Goal: Information Seeking & Learning: Learn about a topic

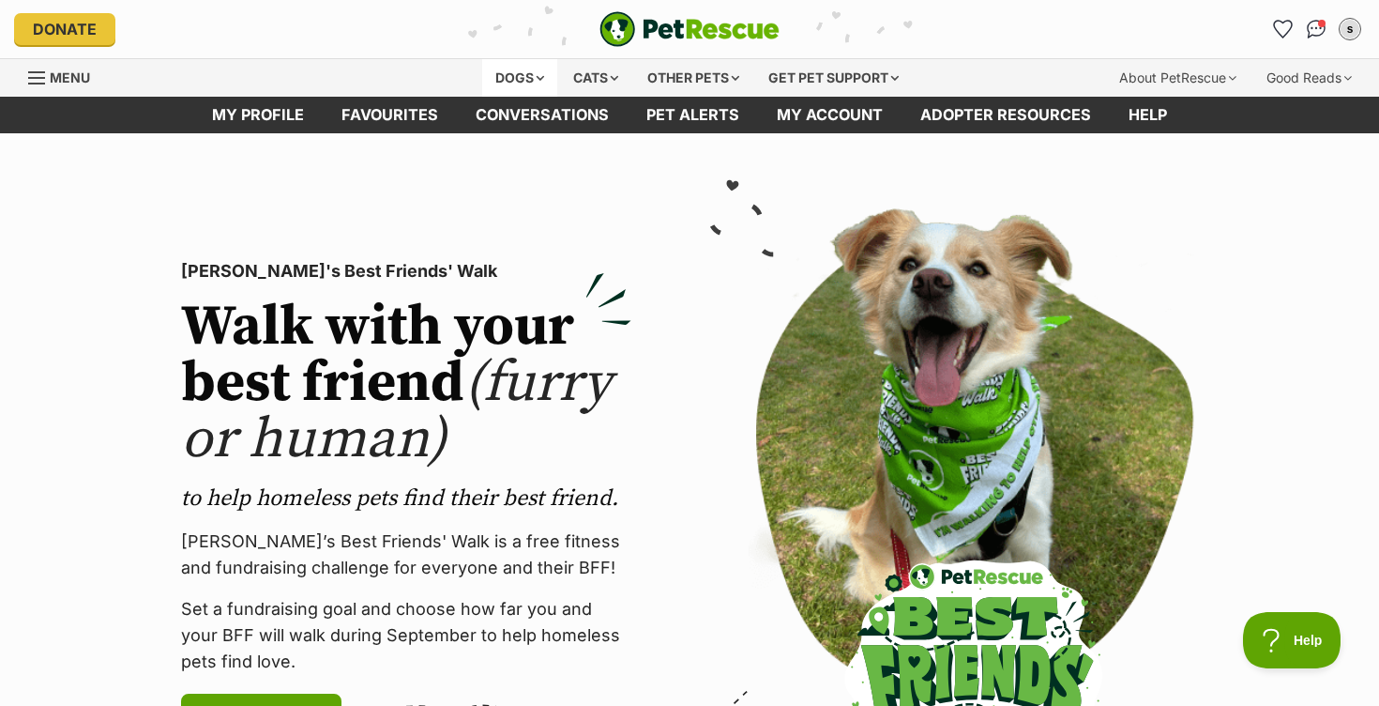
click at [519, 73] on div "Dogs" at bounding box center [519, 78] width 75 height 38
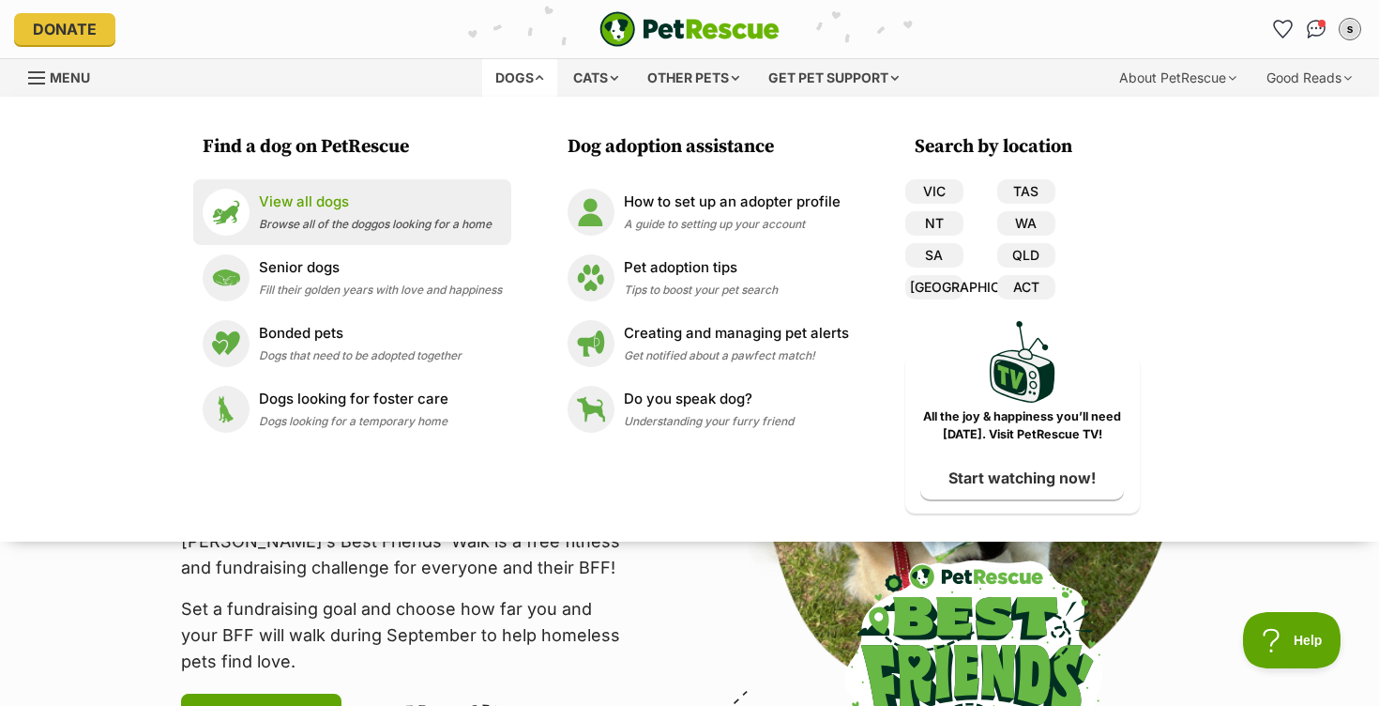
click at [262, 210] on p "View all dogs" at bounding box center [375, 202] width 233 height 22
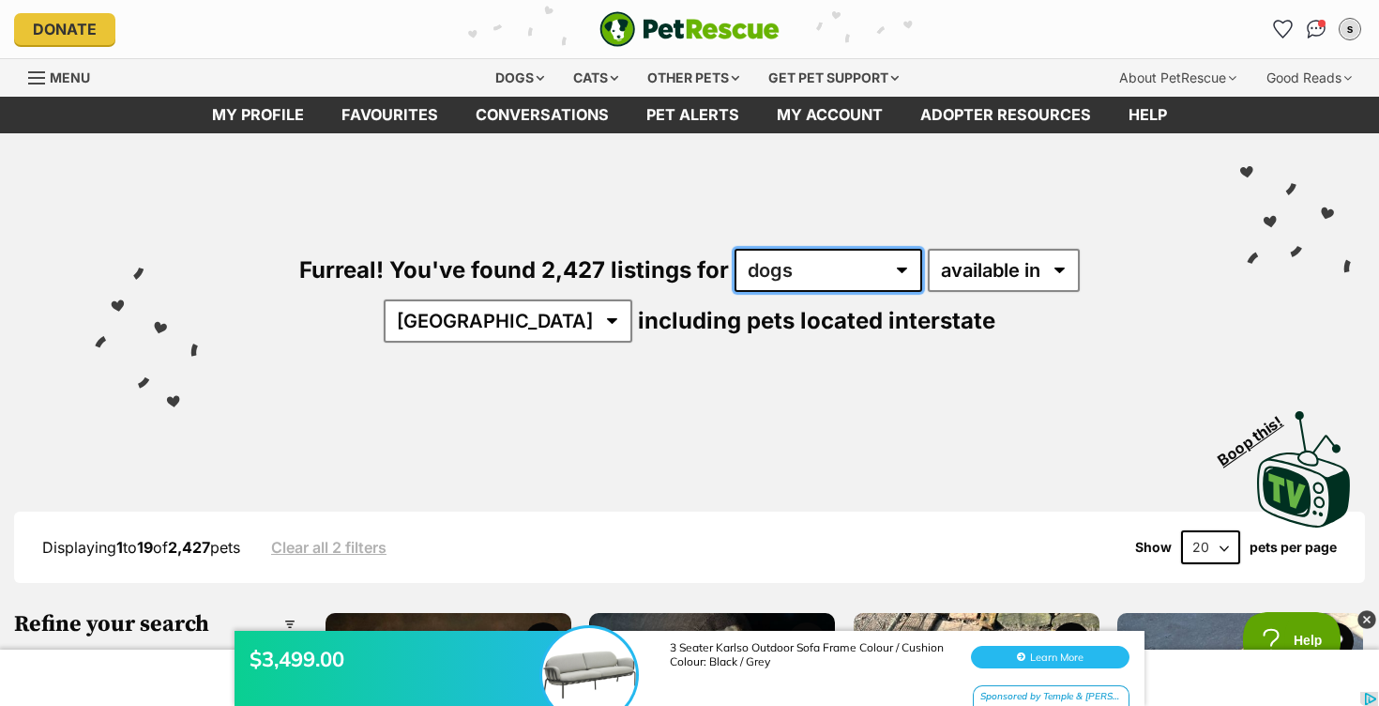
click at [782, 281] on select "any type of pet cats dogs other pets" at bounding box center [829, 270] width 188 height 43
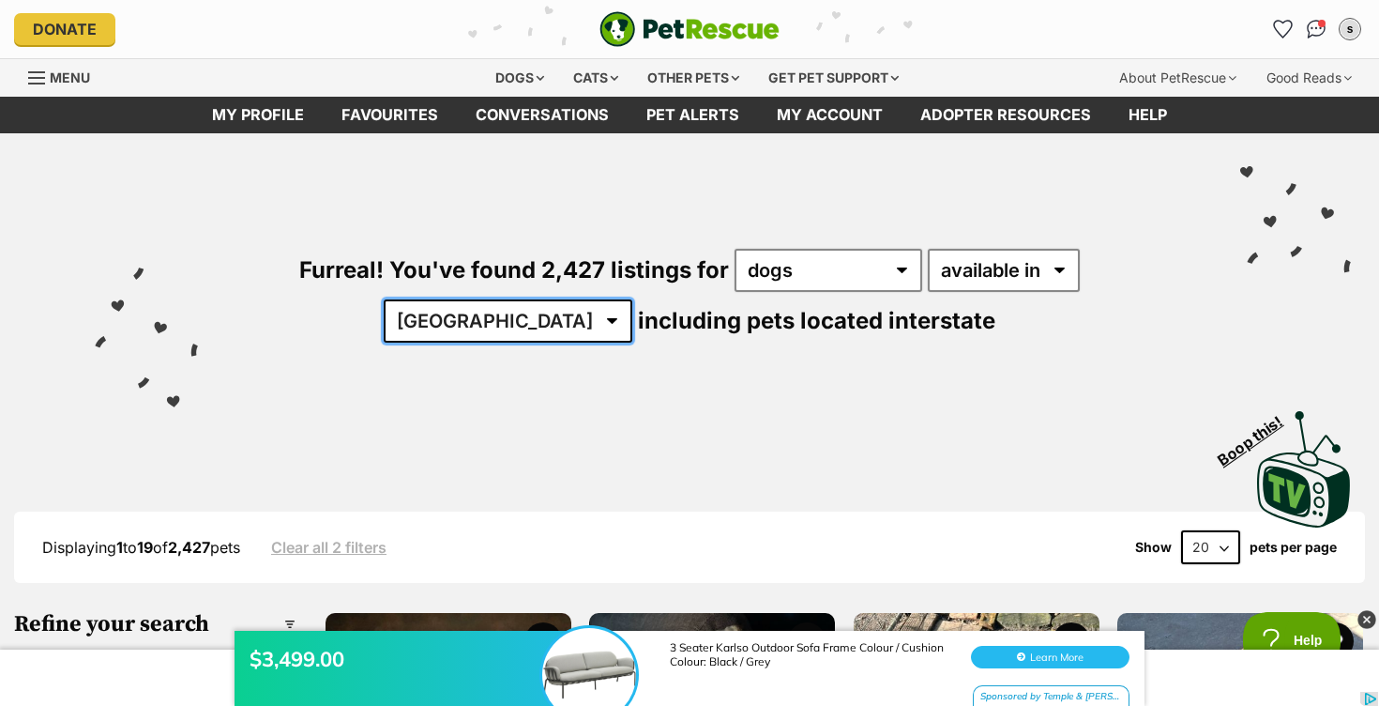
click at [632, 299] on select "Australia ACT NSW NT QLD SA TAS VIC WA" at bounding box center [508, 320] width 249 height 43
select select "WA"
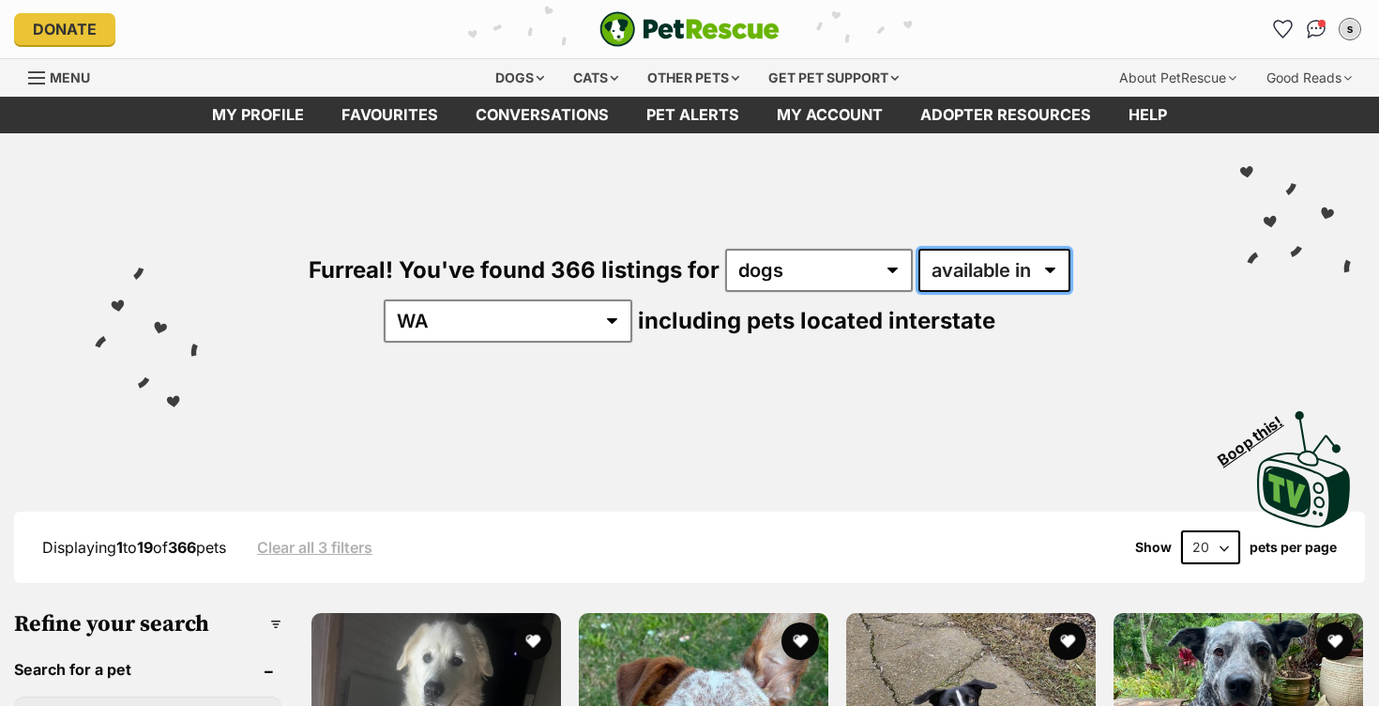
click at [921, 267] on select "available in located in" at bounding box center [995, 270] width 152 height 43
select select "disabled"
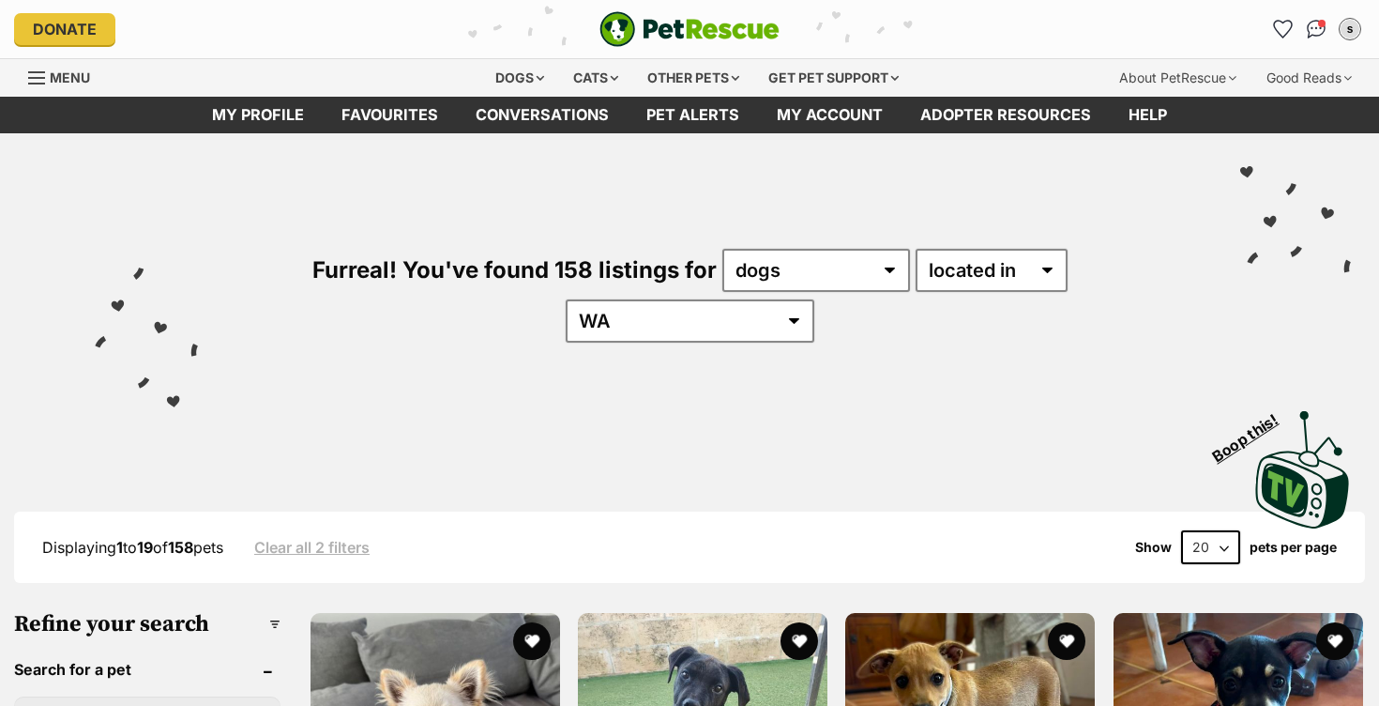
click at [823, 394] on div "Visit PetRescue TV (external site) Boop this!" at bounding box center [689, 462] width 1323 height 137
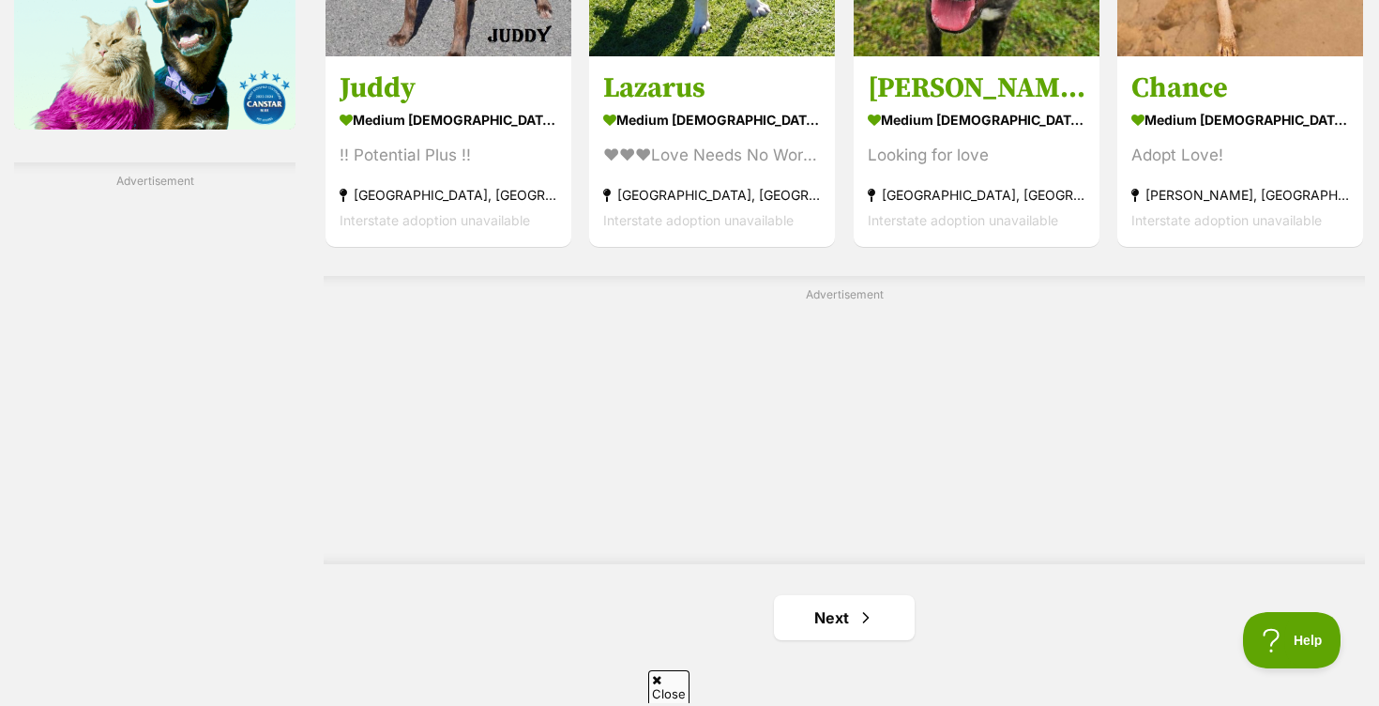
scroll to position [3194, 0]
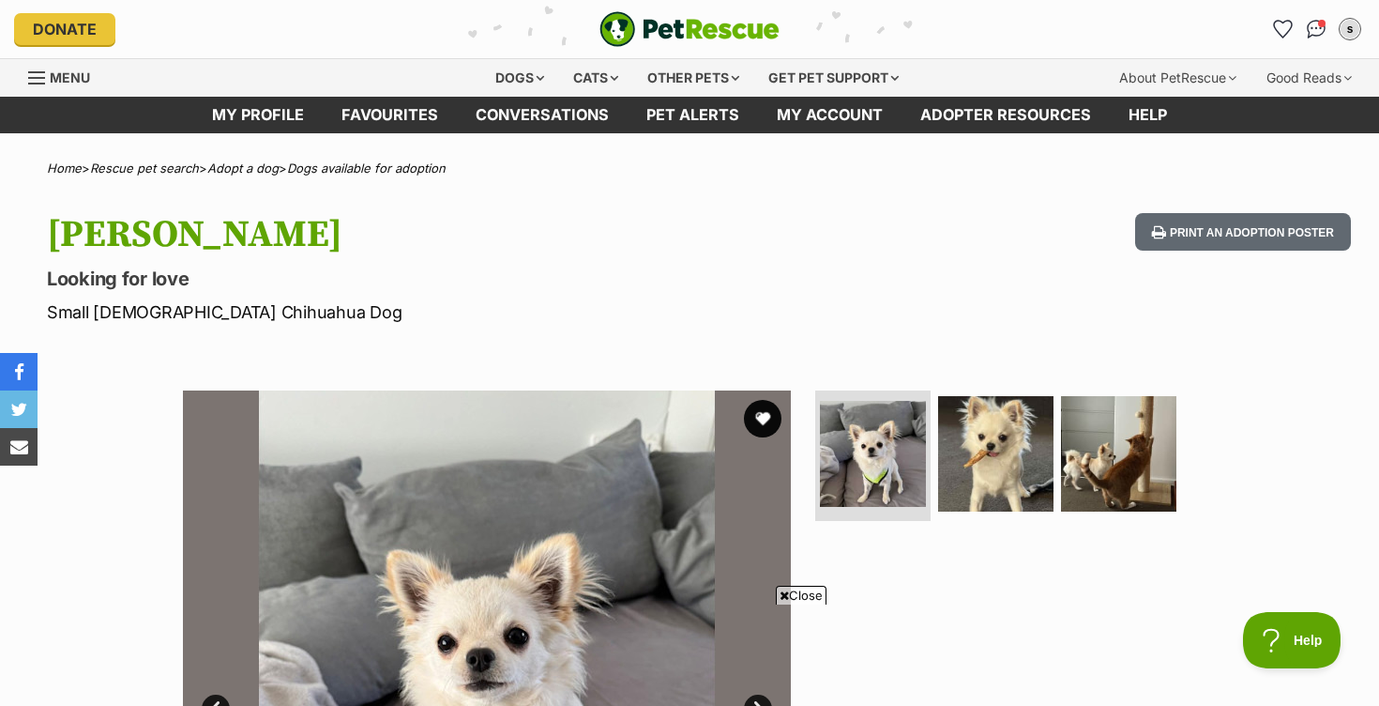
scroll to position [251, 0]
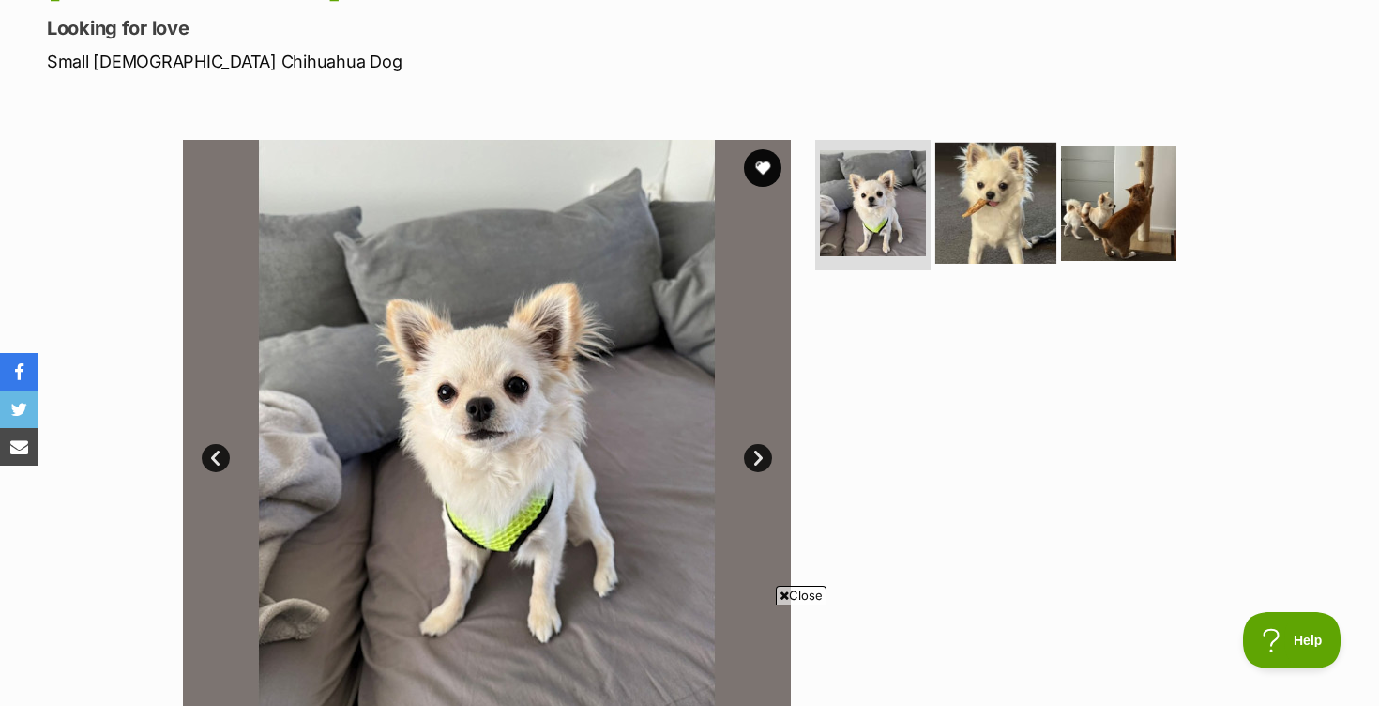
click at [985, 206] on img at bounding box center [996, 202] width 121 height 121
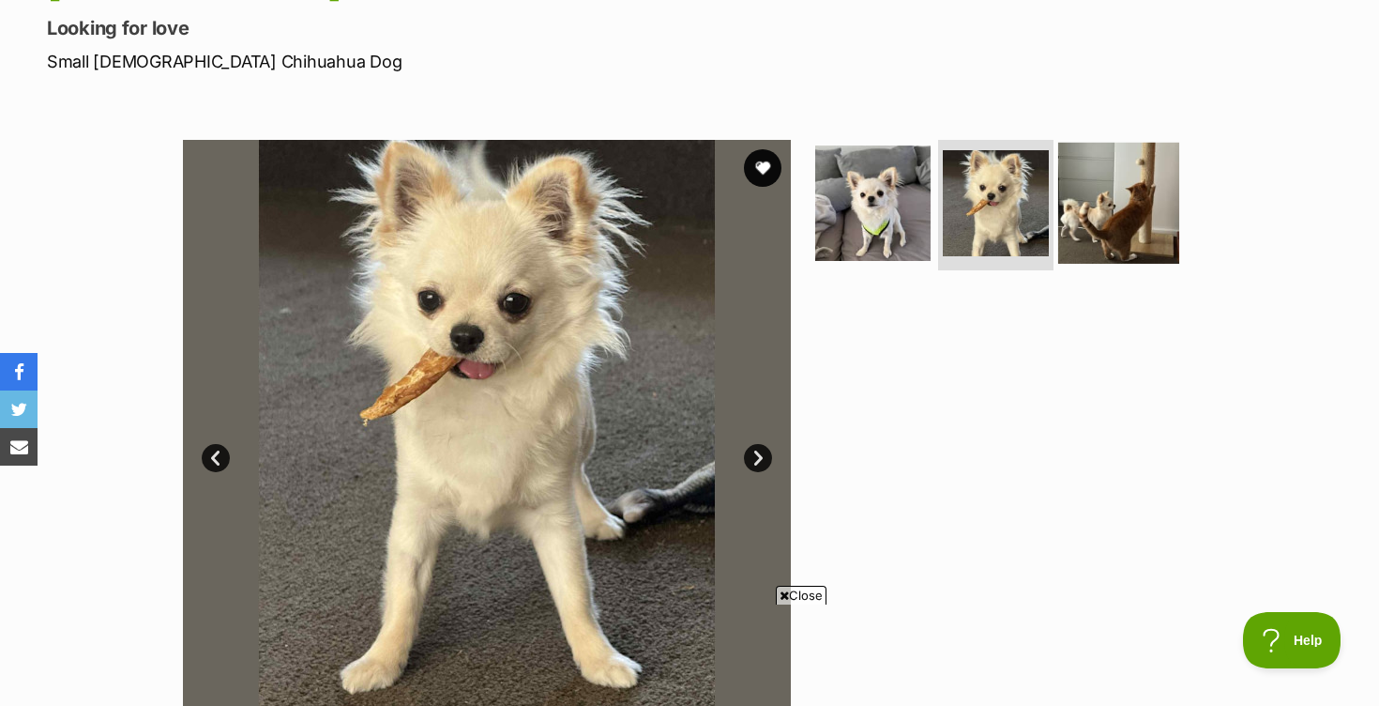
click at [1069, 203] on img at bounding box center [1119, 202] width 121 height 121
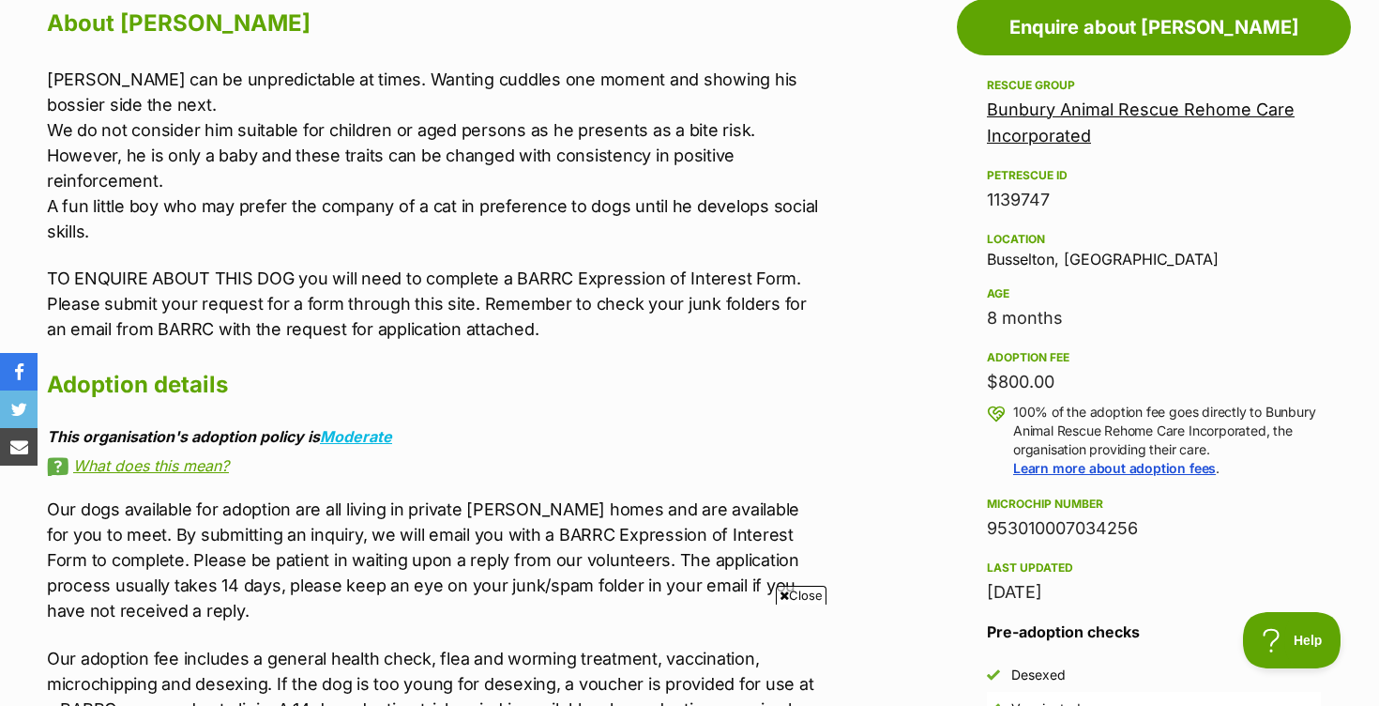
scroll to position [1059, 0]
